Goal: Navigation & Orientation: Find specific page/section

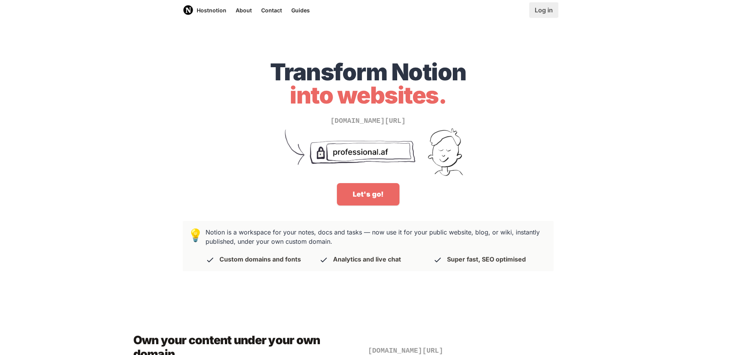
click at [545, 8] on link "Log in" at bounding box center [543, 9] width 29 height 15
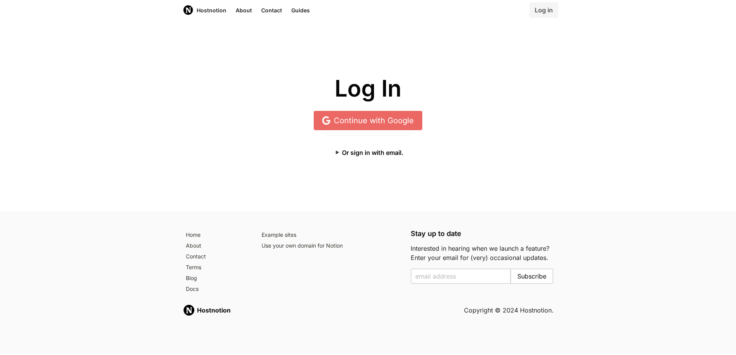
click at [391, 110] on div "Log In Continue with Google" at bounding box center [368, 103] width 371 height 54
click at [386, 122] on link "Continue with Google" at bounding box center [368, 120] width 109 height 19
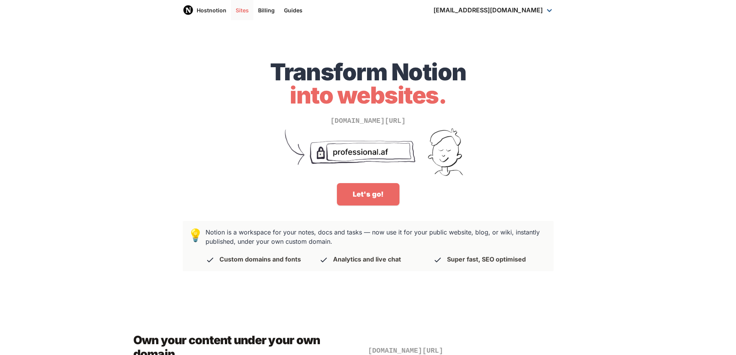
click at [239, 9] on link "Sites" at bounding box center [242, 10] width 22 height 20
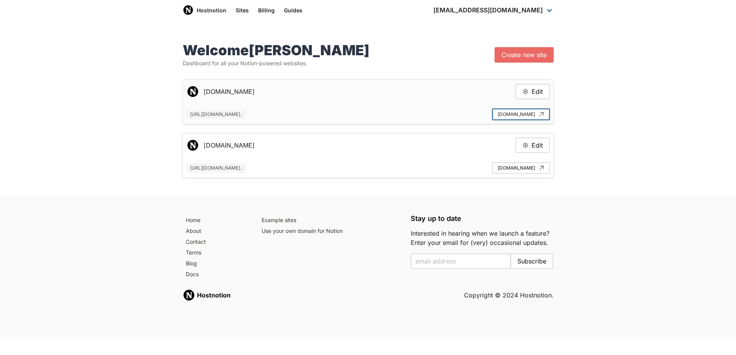
click at [517, 115] on link "[DOMAIN_NAME]" at bounding box center [521, 115] width 58 height 12
